Goal: Information Seeking & Learning: Understand process/instructions

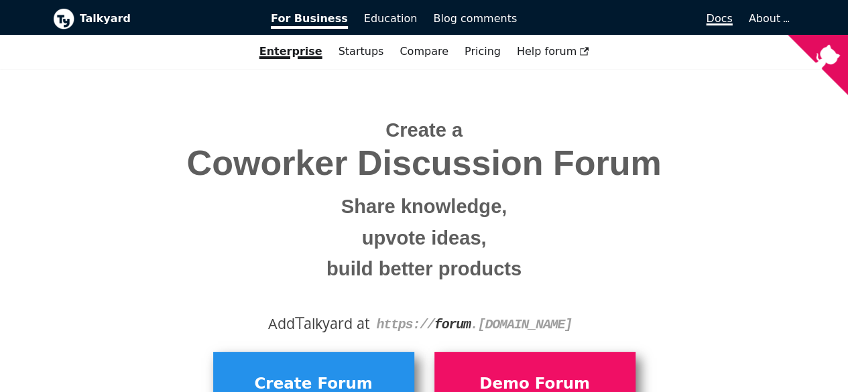
click at [729, 15] on span "Docs" at bounding box center [719, 18] width 26 height 13
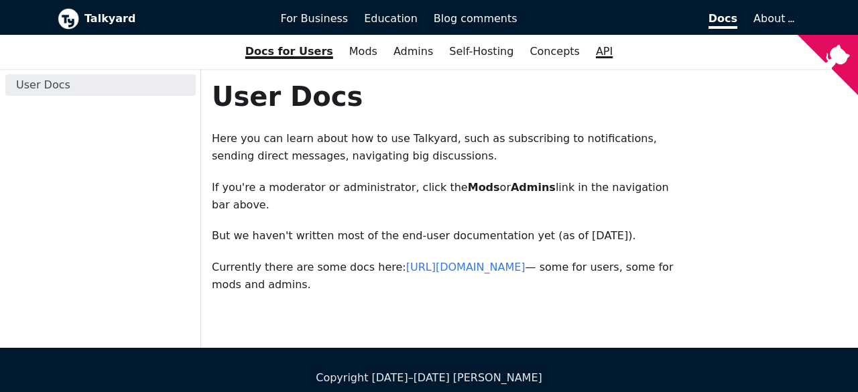
click at [606, 44] on link "API" at bounding box center [604, 51] width 33 height 23
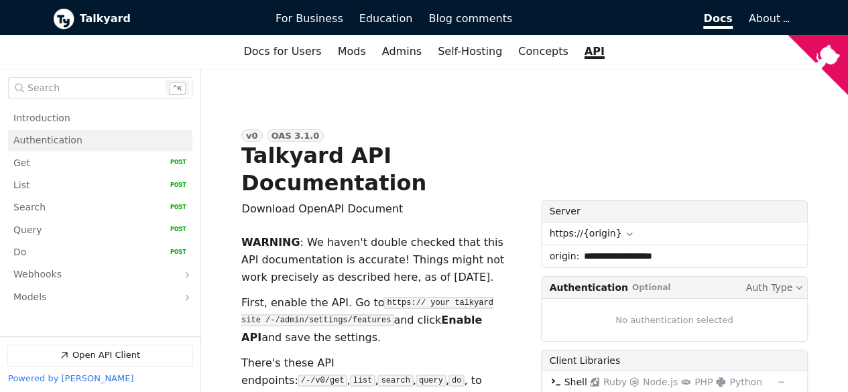
click at [56, 139] on span "Authentication" at bounding box center [47, 140] width 69 height 13
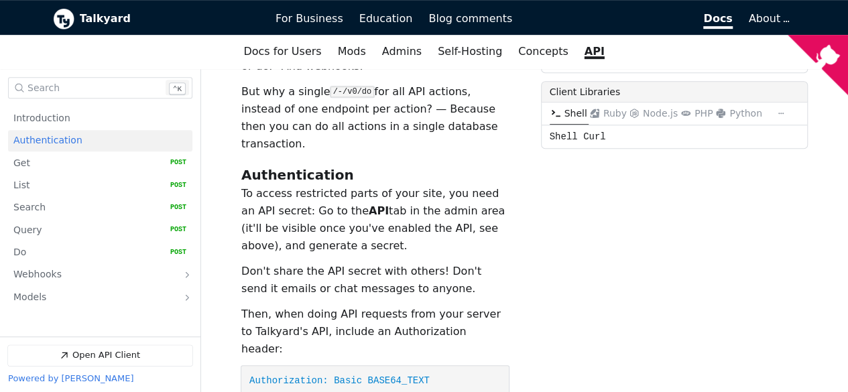
click at [387, 185] on p "To access restricted parts of your site, you need an API secret: Go to the API …" at bounding box center [374, 220] width 267 height 70
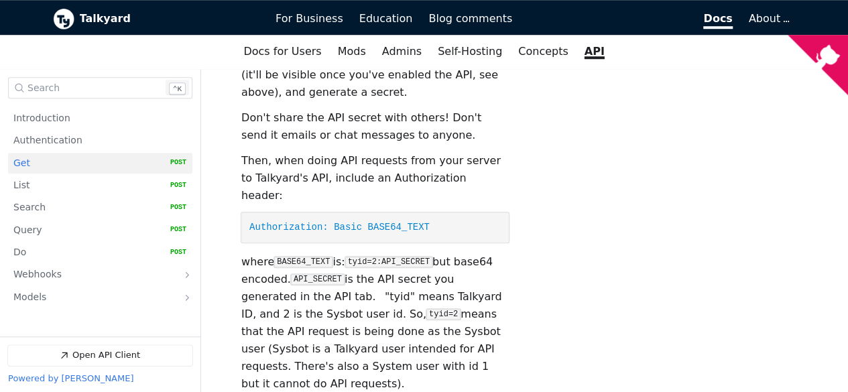
scroll to position [568, 0]
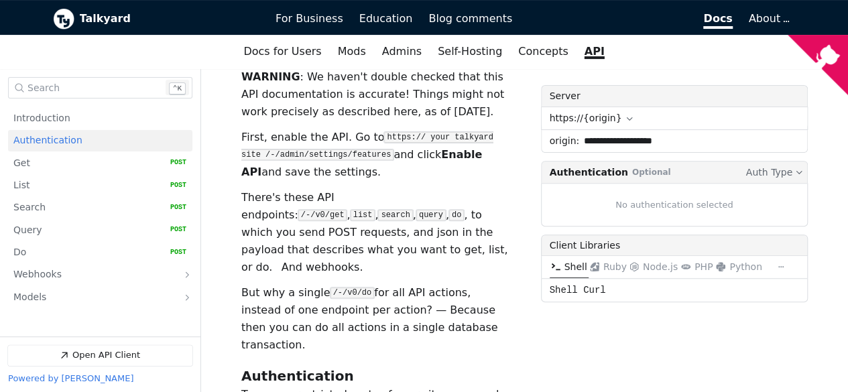
scroll to position [233, 0]
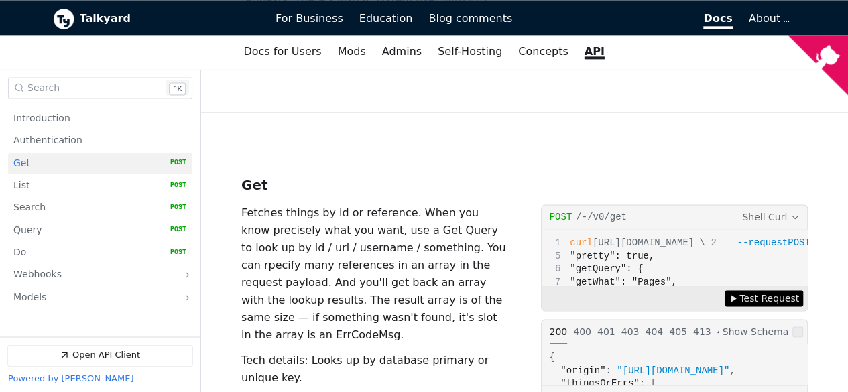
scroll to position [903, 0]
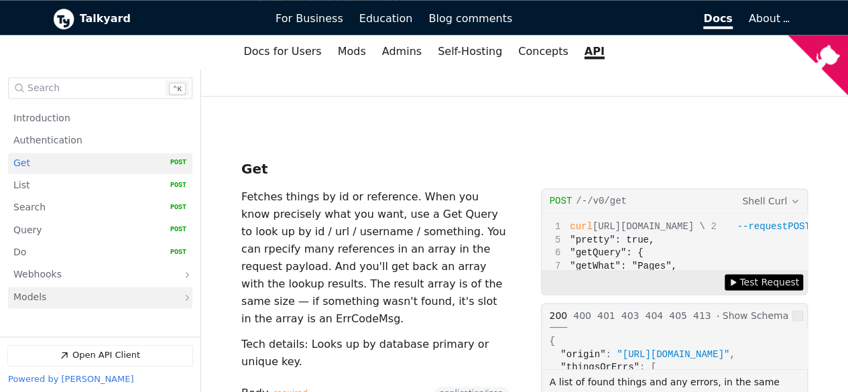
click at [102, 291] on link "Models" at bounding box center [90, 298] width 155 height 21
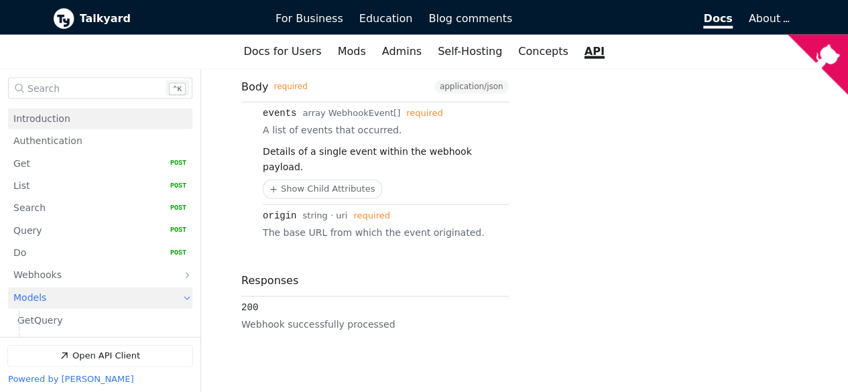
click at [77, 120] on link "Introduction" at bounding box center [99, 118] width 173 height 21
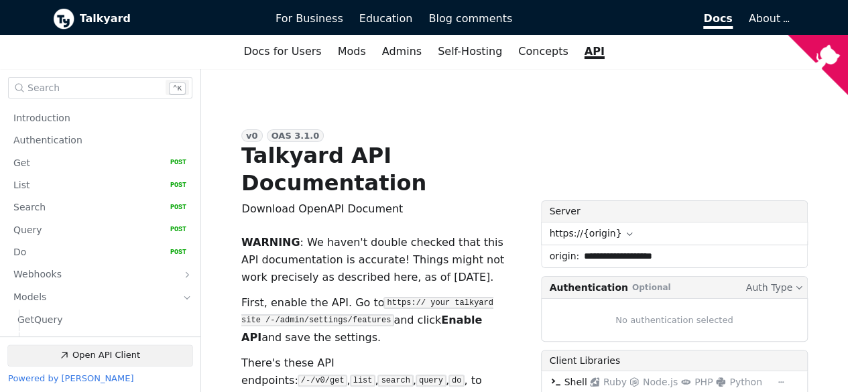
click at [120, 353] on link "Open API Client" at bounding box center [100, 355] width 184 height 21
click at [314, 20] on span "For Business" at bounding box center [310, 18] width 68 height 13
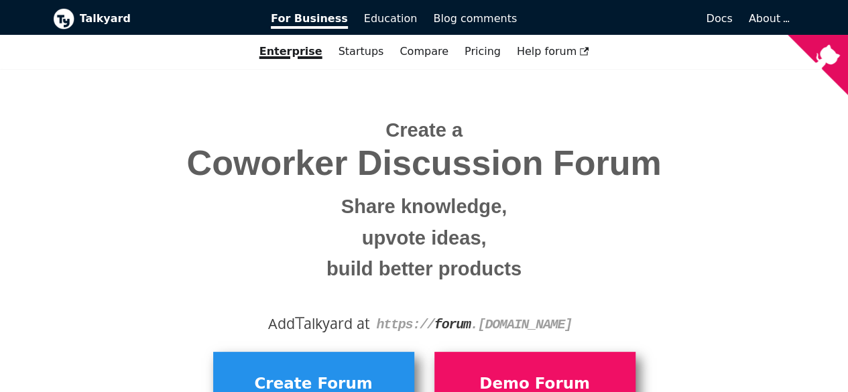
click at [542, 132] on h1 "Create a Coworker Discussion Forum Share knowledge, upvote ideas, build better …" at bounding box center [424, 200] width 723 height 179
click at [715, 13] on span "Docs" at bounding box center [719, 18] width 26 height 13
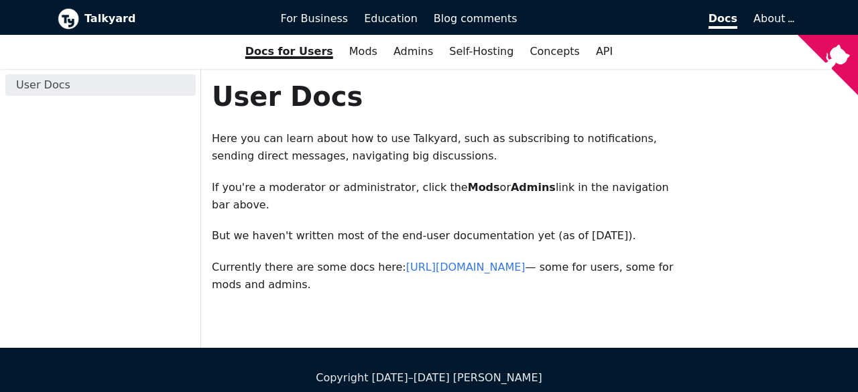
click at [765, 170] on div "User Docs Here you can learn about how to use Talkyard, such as subscribing to …" at bounding box center [529, 203] width 657 height 247
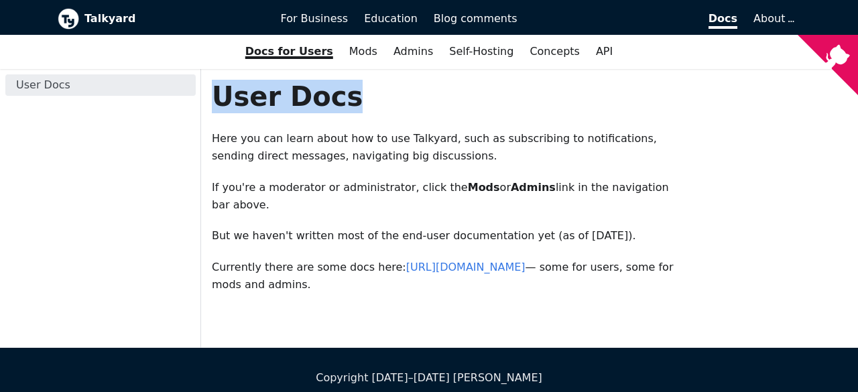
drag, startPoint x: 351, startPoint y: 99, endPoint x: 219, endPoint y: 96, distance: 132.8
click at [219, 96] on h1 "User Docs" at bounding box center [447, 97] width 471 height 34
click at [417, 107] on h1 "User Docs" at bounding box center [447, 97] width 471 height 34
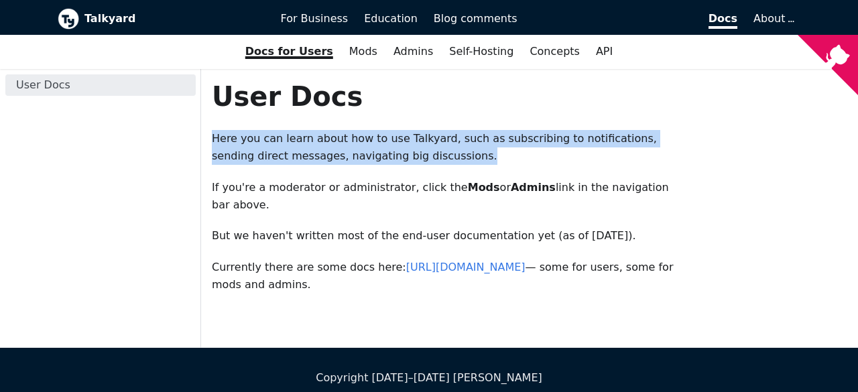
drag, startPoint x: 405, startPoint y: 160, endPoint x: 212, endPoint y: 139, distance: 194.3
click at [212, 139] on p "Here you can learn about how to use Talkyard, such as subscribing to notificati…" at bounding box center [447, 148] width 471 height 36
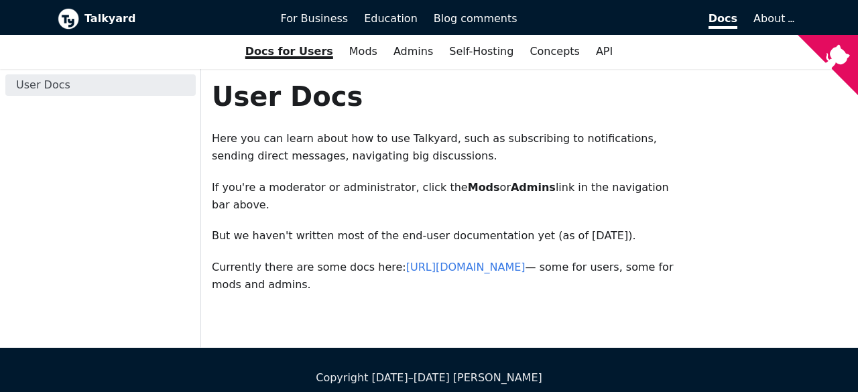
click at [420, 177] on div "User Docs Here you can learn about how to use Talkyard, such as subscribing to …" at bounding box center [447, 187] width 471 height 215
drag, startPoint x: 599, startPoint y: 219, endPoint x: 204, endPoint y: 207, distance: 395.0
click at [204, 207] on div "User Docs Here you can learn about how to use Talkyard, such as subscribing to …" at bounding box center [447, 203] width 493 height 247
click at [546, 168] on div "User Docs Here you can learn about how to use Talkyard, such as subscribing to …" at bounding box center [447, 187] width 471 height 215
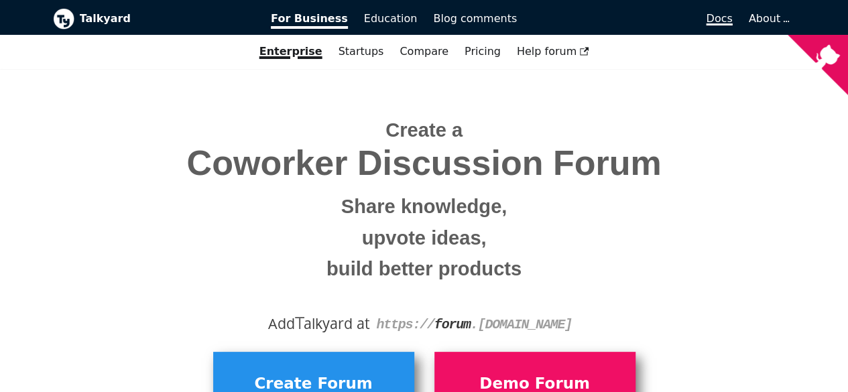
click at [731, 14] on span "Docs" at bounding box center [719, 18] width 26 height 13
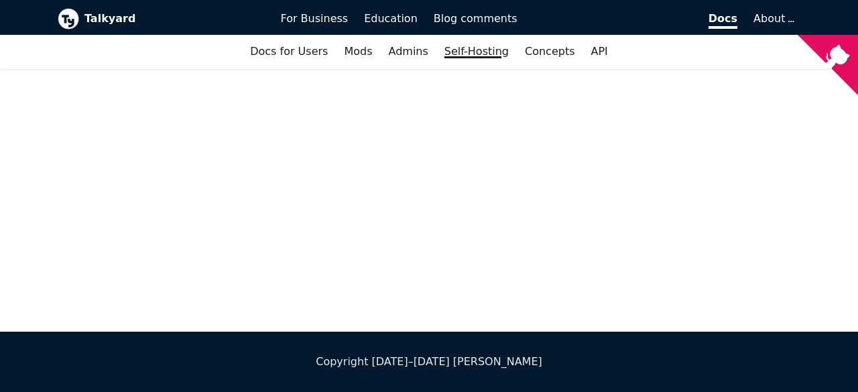
click at [465, 57] on link "Self-Hosting" at bounding box center [476, 51] width 80 height 23
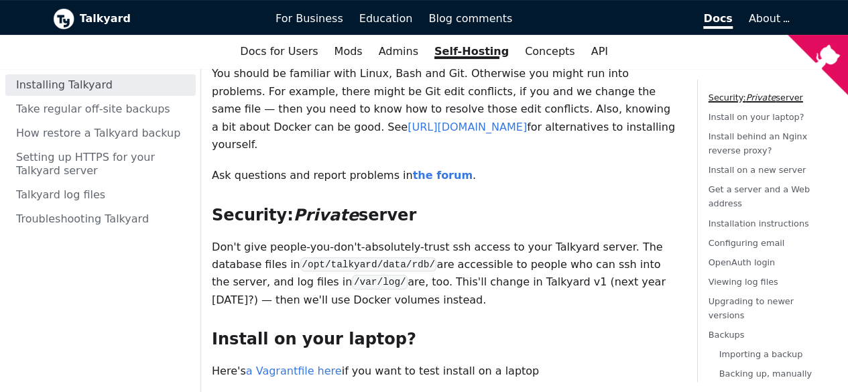
scroll to position [201, 0]
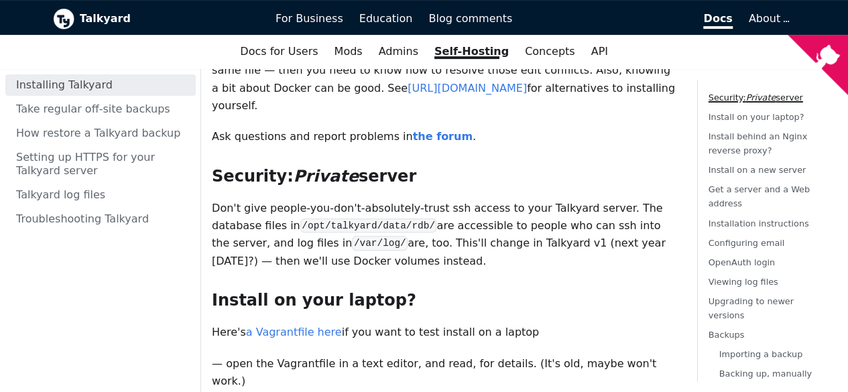
click at [585, 248] on p "Don't give people-you-don't-absolutely-trust ssh access to your Talkyard server…" at bounding box center [444, 235] width 464 height 71
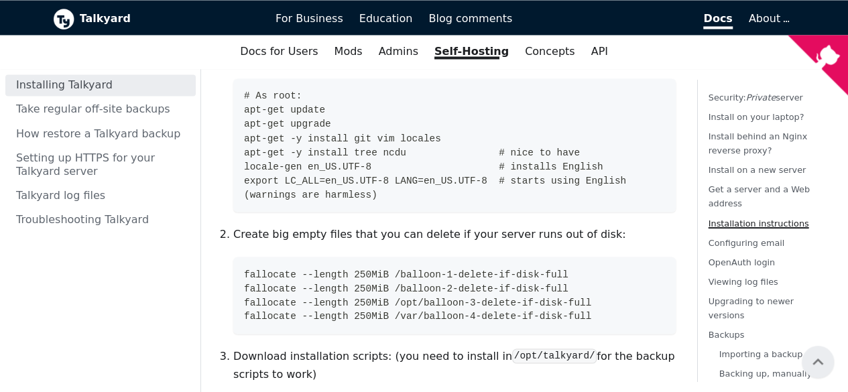
scroll to position [93, 0]
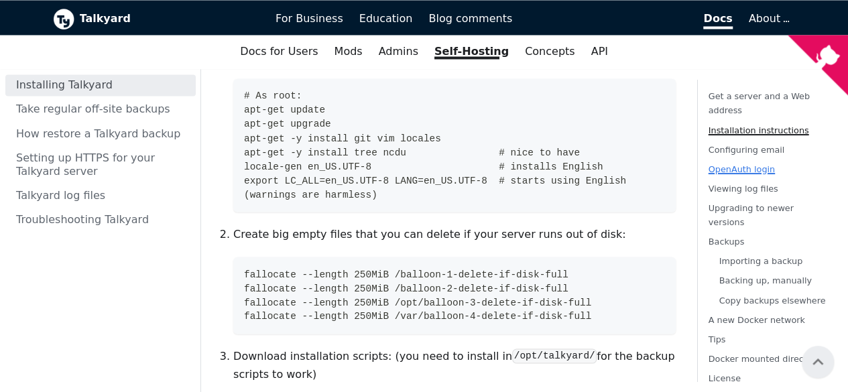
click at [739, 167] on link "OpenAuth login" at bounding box center [742, 169] width 66 height 10
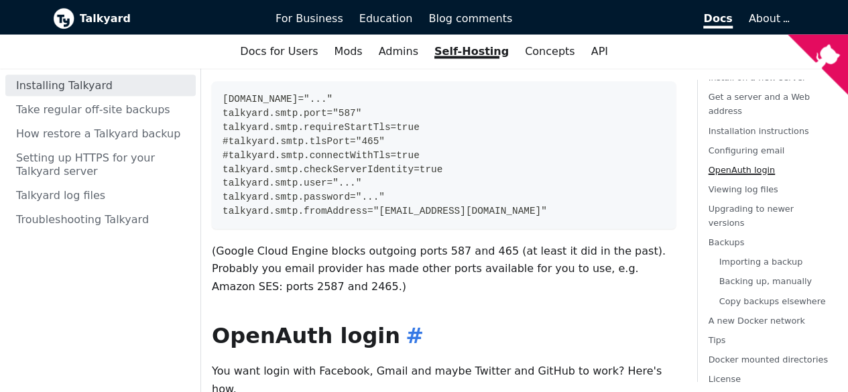
click at [476, 322] on h2 "OpenAuth login ​" at bounding box center [444, 335] width 464 height 27
click at [739, 152] on link "Configuring email" at bounding box center [747, 150] width 76 height 10
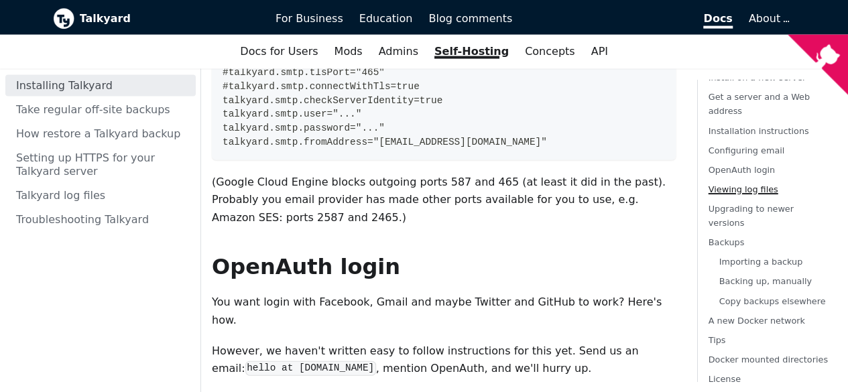
scroll to position [4091, 0]
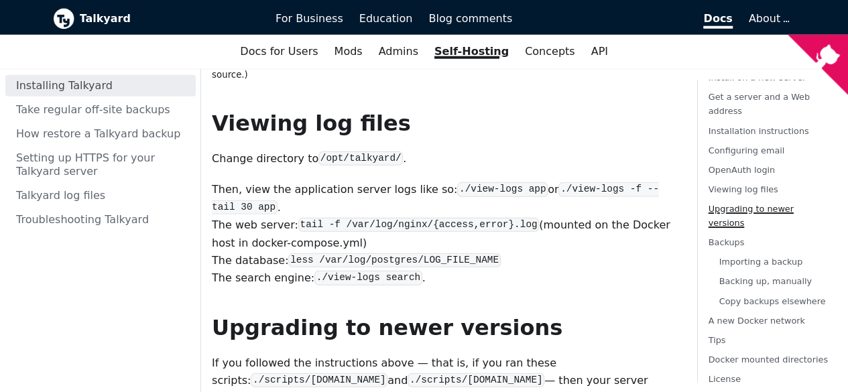
scroll to position [4360, 0]
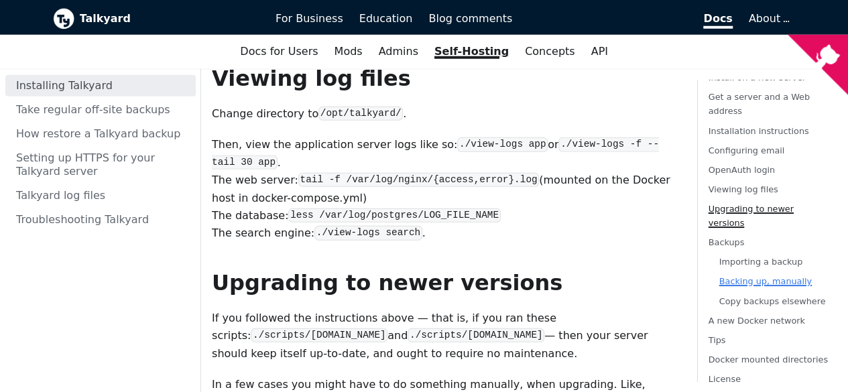
click at [761, 276] on link "Backing up, manually" at bounding box center [765, 281] width 93 height 10
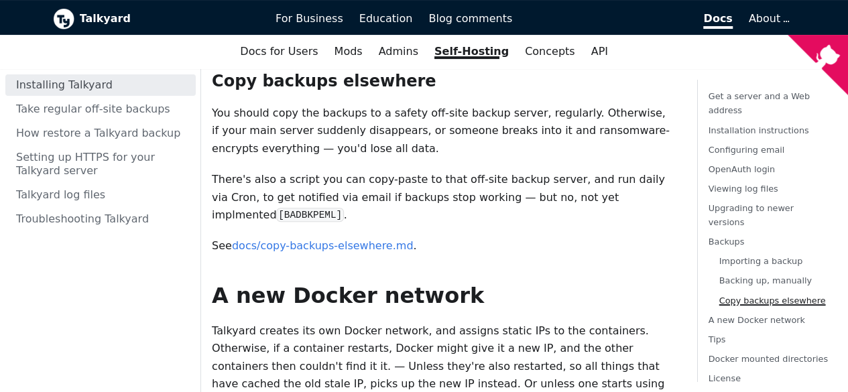
scroll to position [5456, 0]
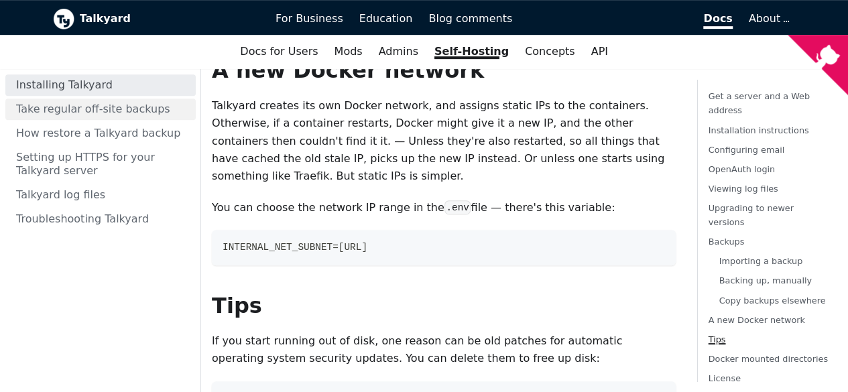
click at [78, 106] on link "Take regular off-site backups" at bounding box center [100, 109] width 190 height 21
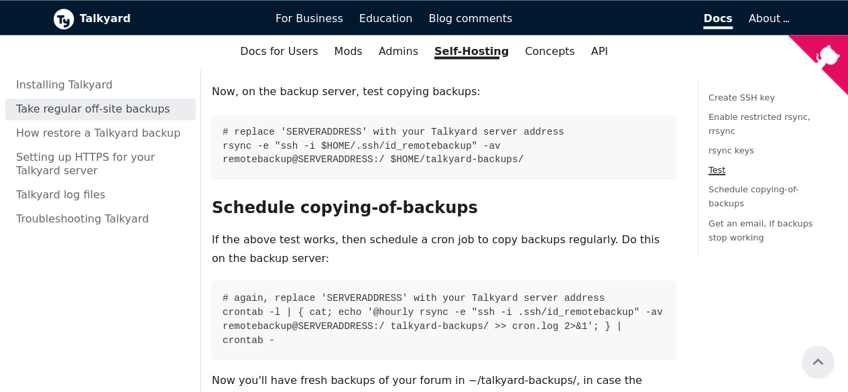
scroll to position [917, 0]
